Goal: Complete application form: Complete application form

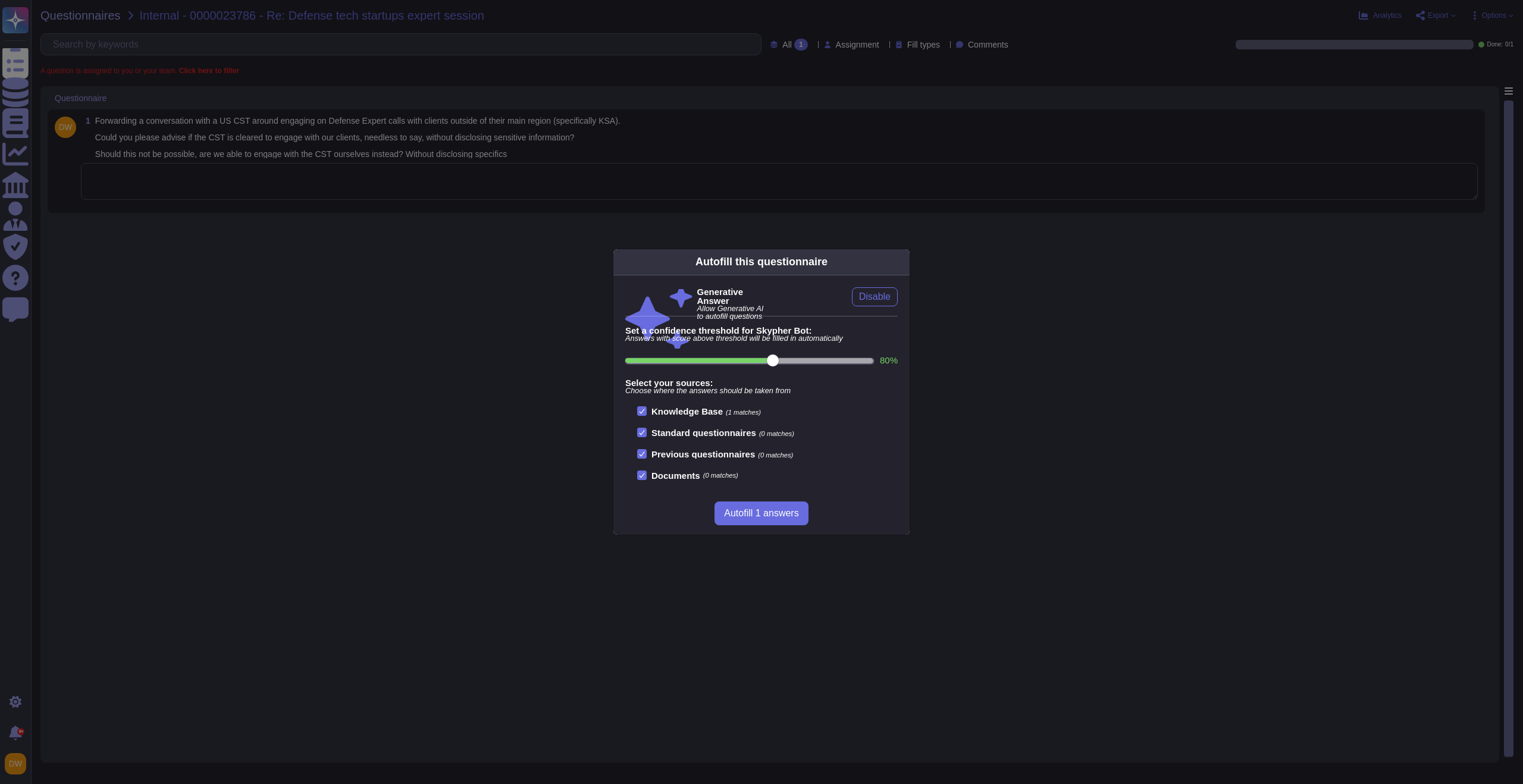
click at [649, 65] on div "Autofill this questionnaire Generative Answer Allow Generative AI to autofill q…" at bounding box center [762, 392] width 1523 height 784
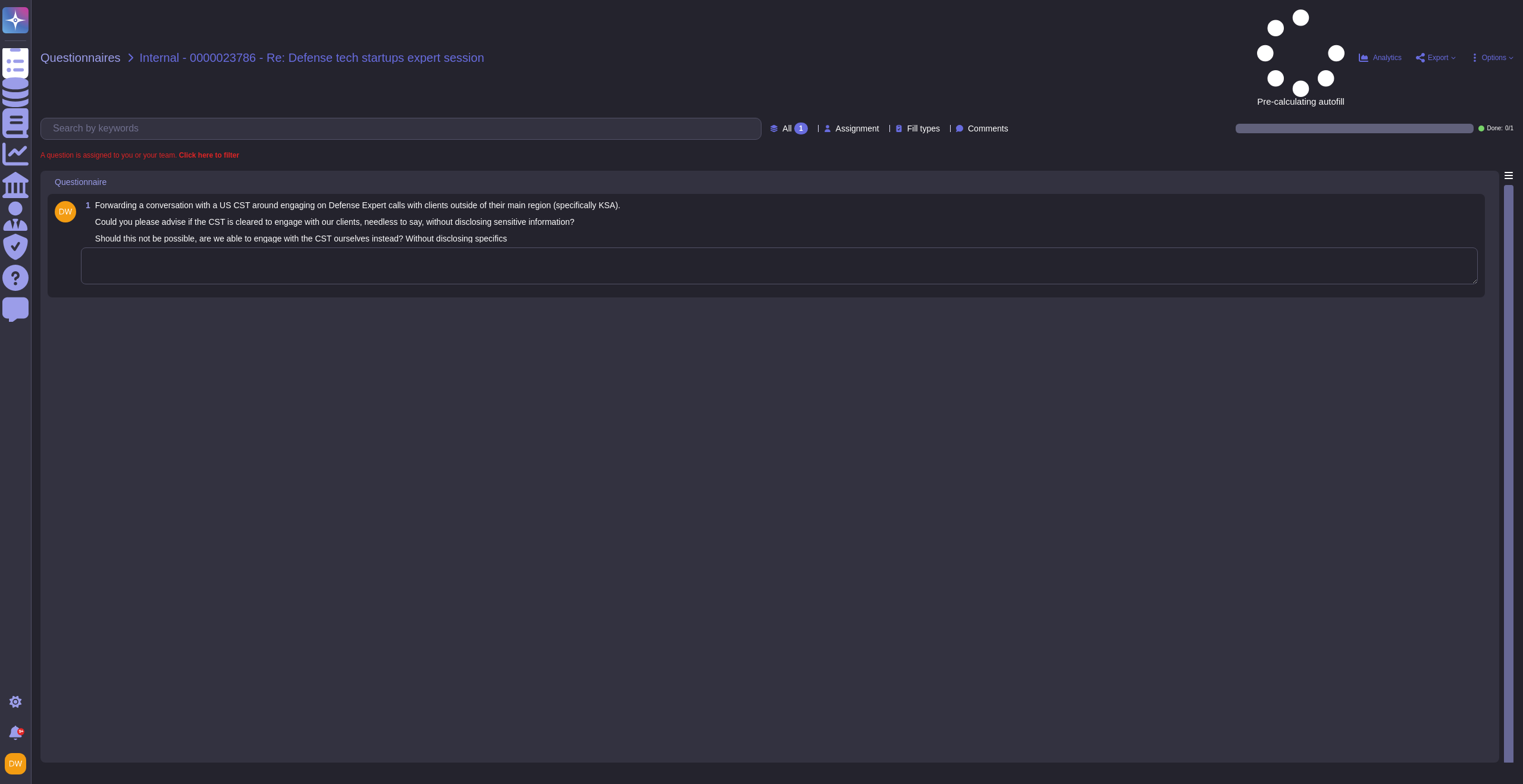
click at [321, 248] on textarea at bounding box center [779, 266] width 1397 height 37
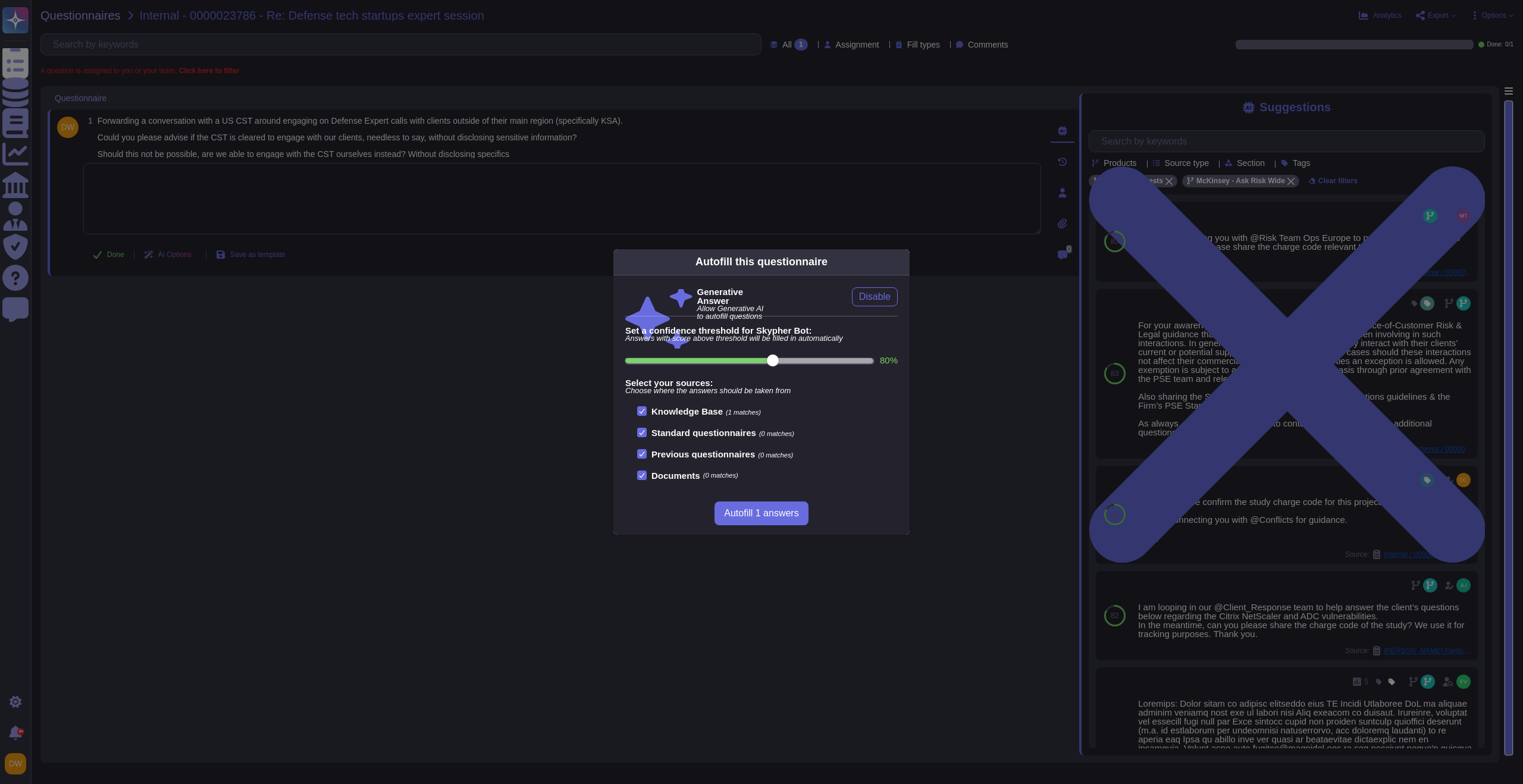
click at [1011, 254] on div "Autofill this questionnaire Generative Answer Allow Generative AI to autofill q…" at bounding box center [762, 392] width 1523 height 784
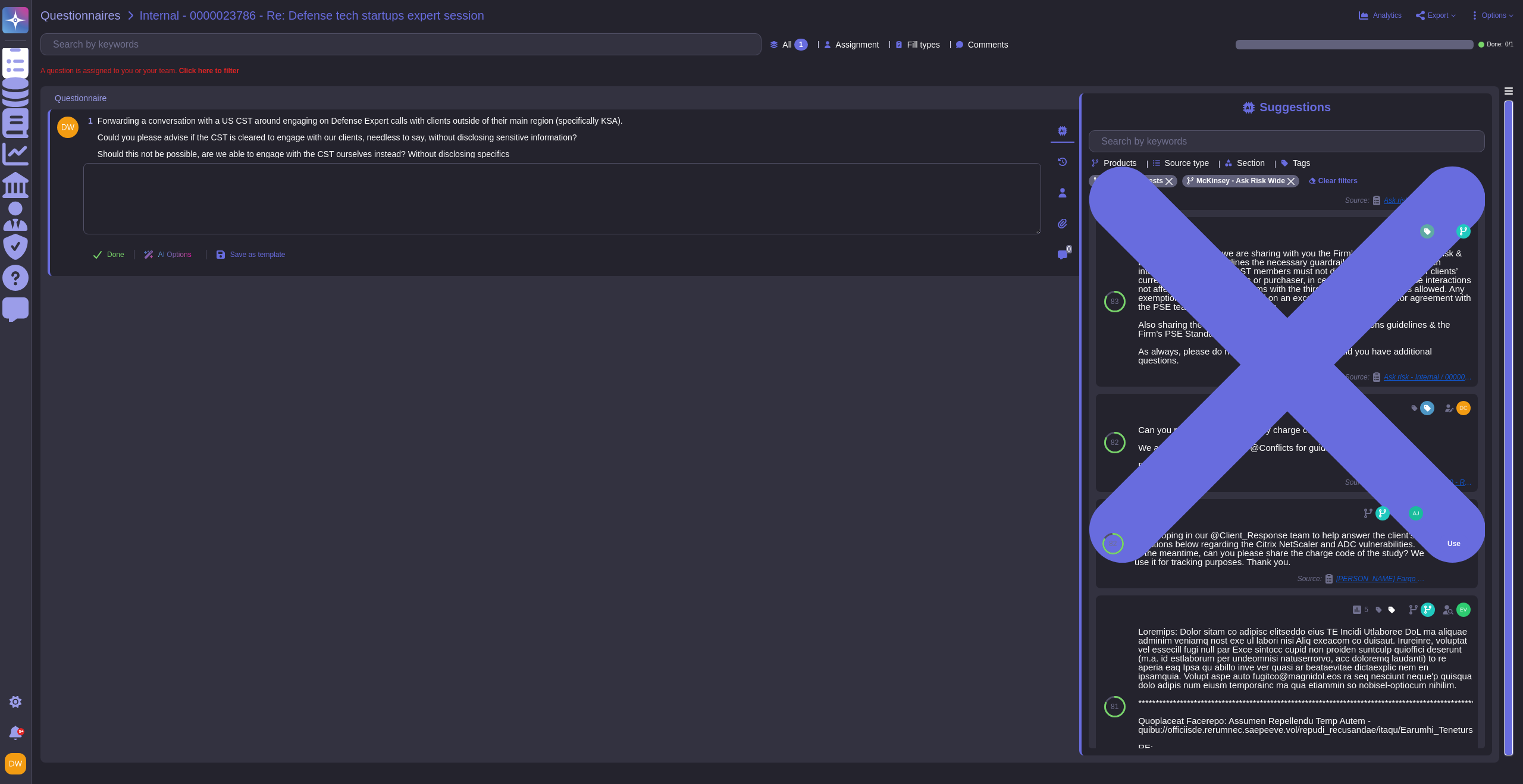
scroll to position [80, 0]
